Goal: Find specific page/section: Find specific page/section

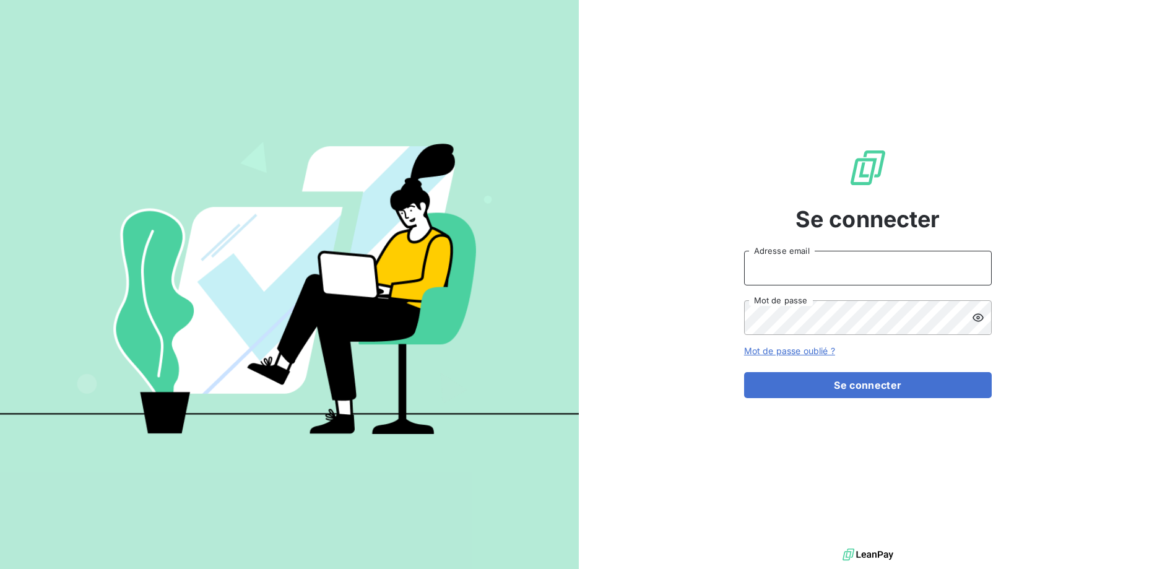
click at [794, 280] on input "Adresse email" at bounding box center [868, 268] width 248 height 35
type input "[PERSON_NAME][EMAIL_ADDRESS][DOMAIN_NAME]"
click at [744, 372] on button "Se connecter" at bounding box center [868, 385] width 248 height 26
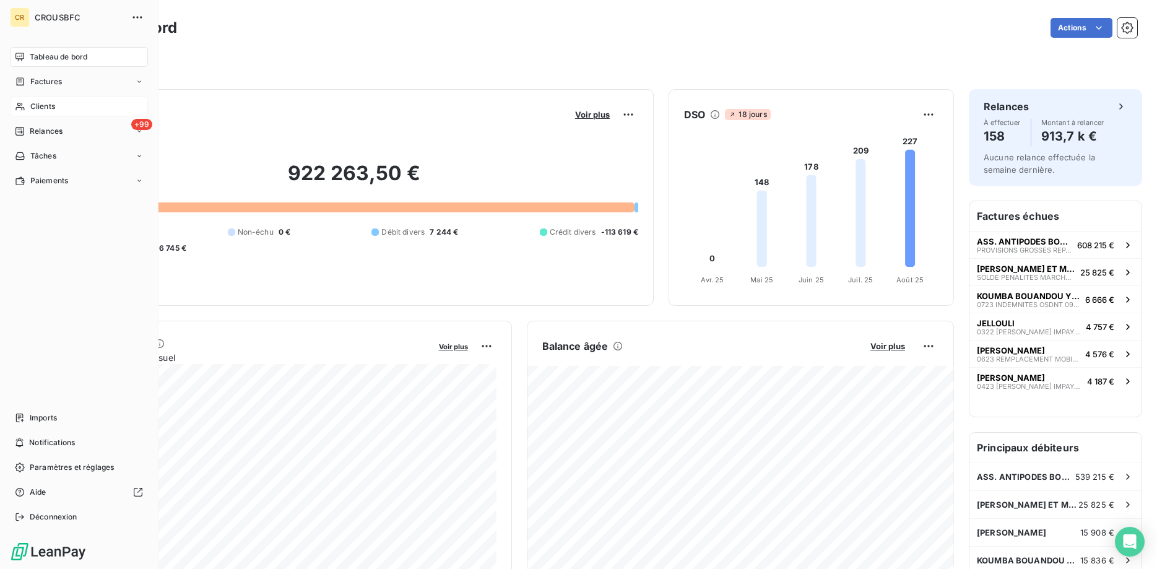
click at [44, 107] on span "Clients" at bounding box center [42, 106] width 25 height 11
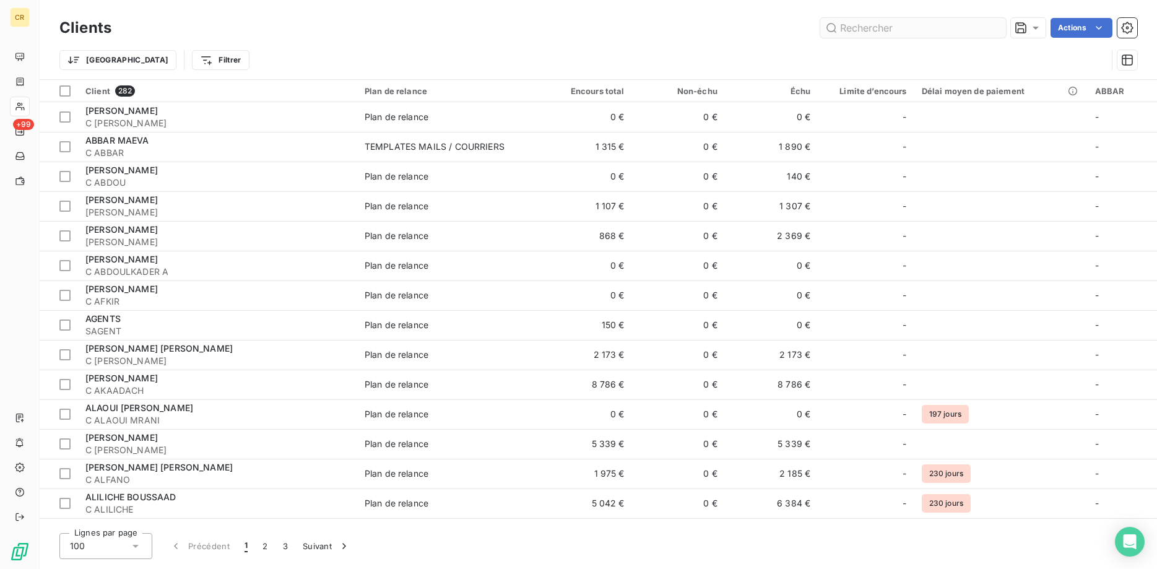
click at [873, 27] on input "text" at bounding box center [913, 28] width 186 height 20
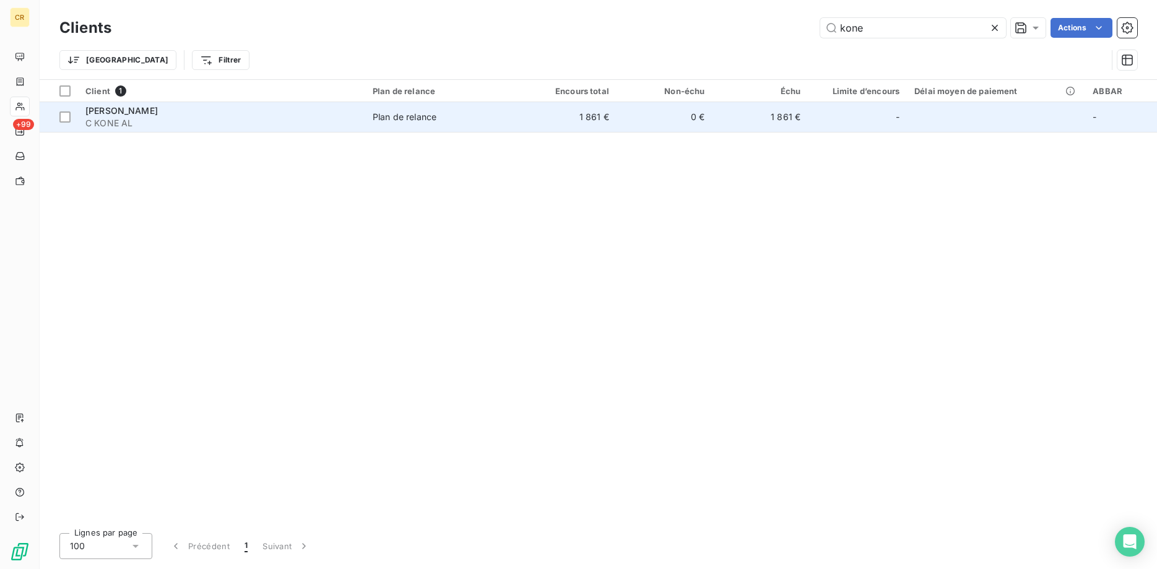
type input "kone"
click at [116, 113] on span "KONE ALHASSANE" at bounding box center [121, 110] width 72 height 11
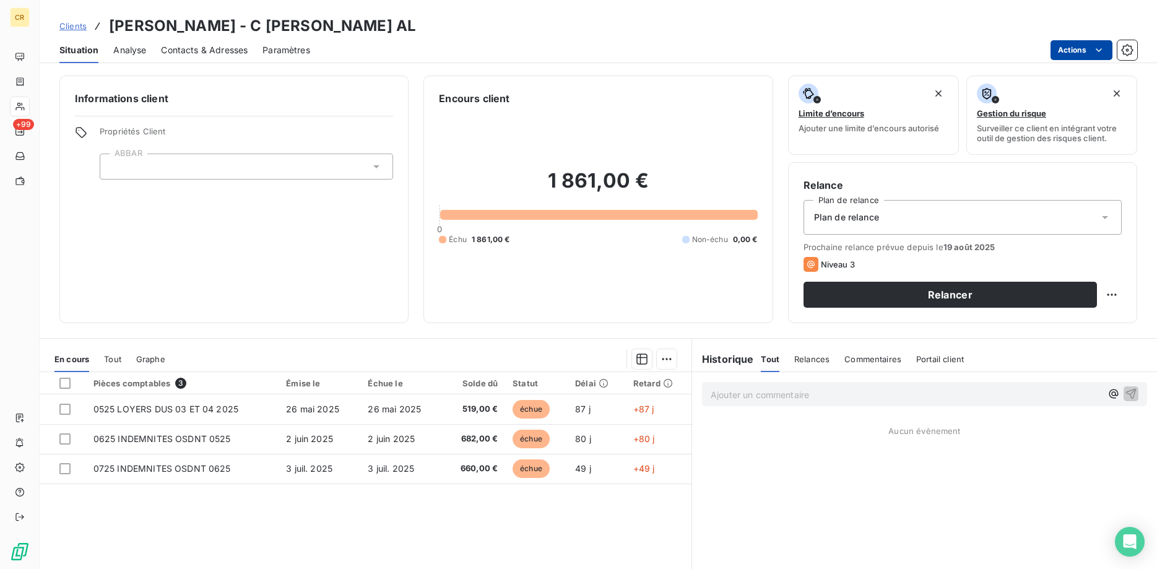
click at [1101, 50] on html "CR +99 Clients KONE ALHASSANE - C KONE AL Situation Analyse Contacts & Adresses…" at bounding box center [578, 284] width 1157 height 569
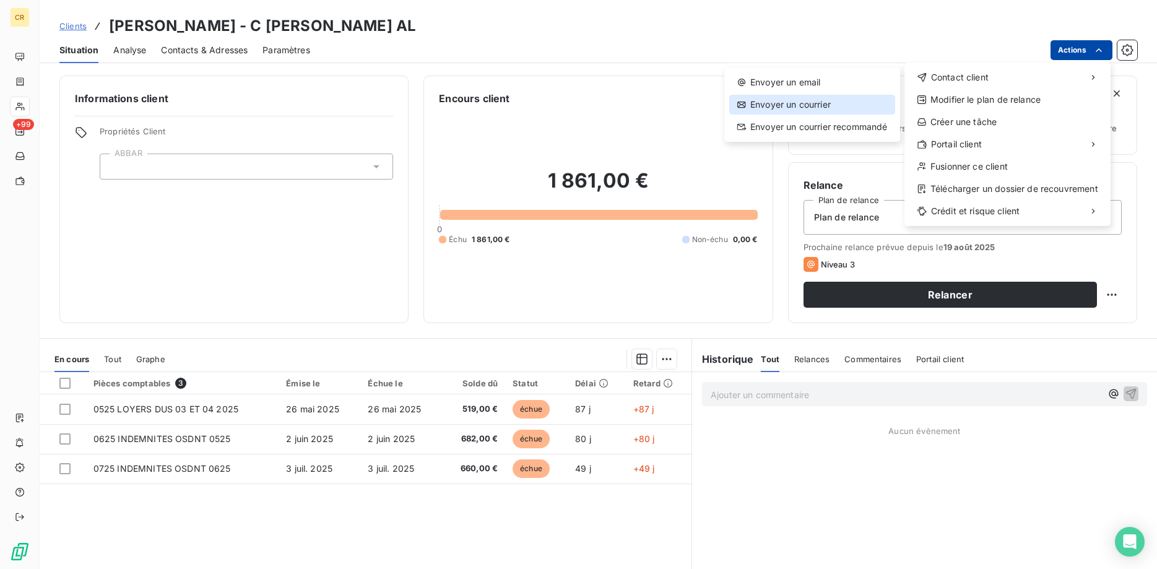
click at [807, 103] on div "Envoyer un courrier" at bounding box center [812, 105] width 166 height 20
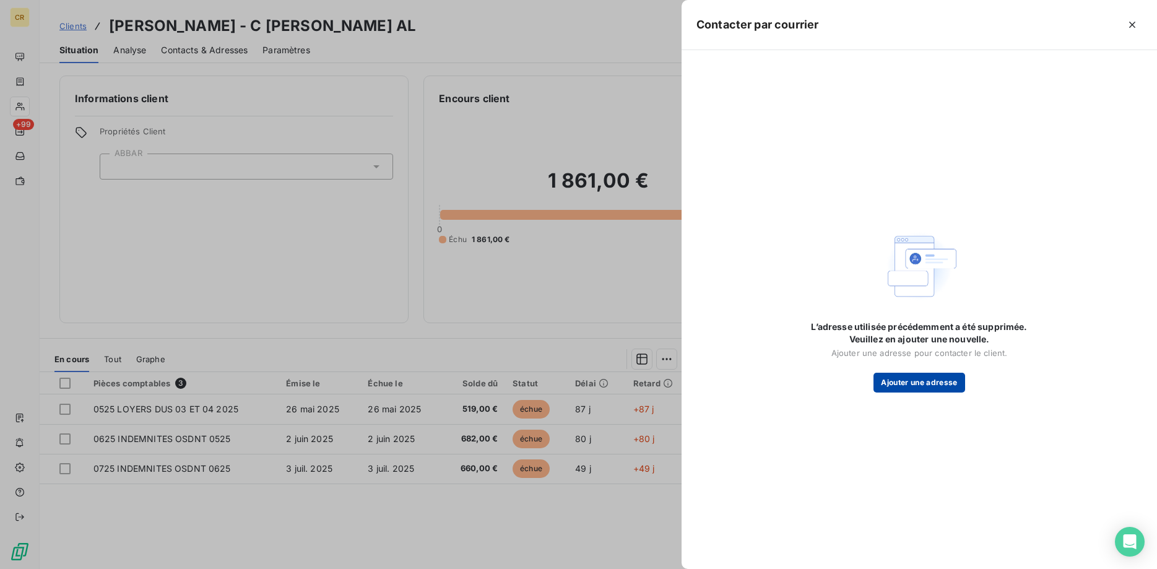
click at [935, 384] on button "Ajouter une adresse" at bounding box center [919, 383] width 91 height 20
